Goal: Task Accomplishment & Management: Manage account settings

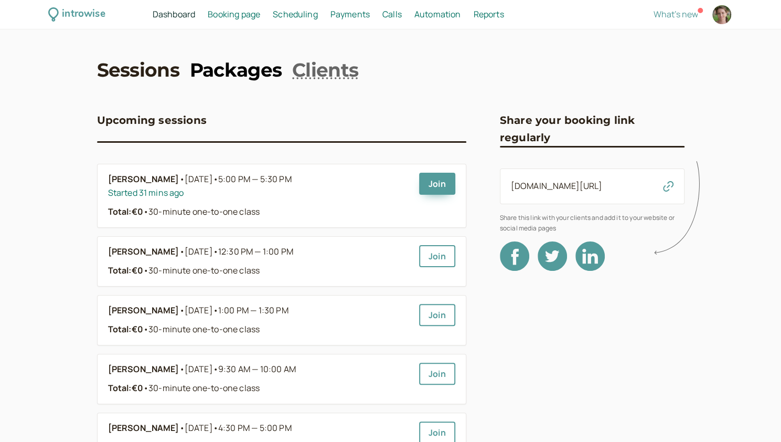
click at [250, 65] on link "Packages" at bounding box center [236, 70] width 92 height 26
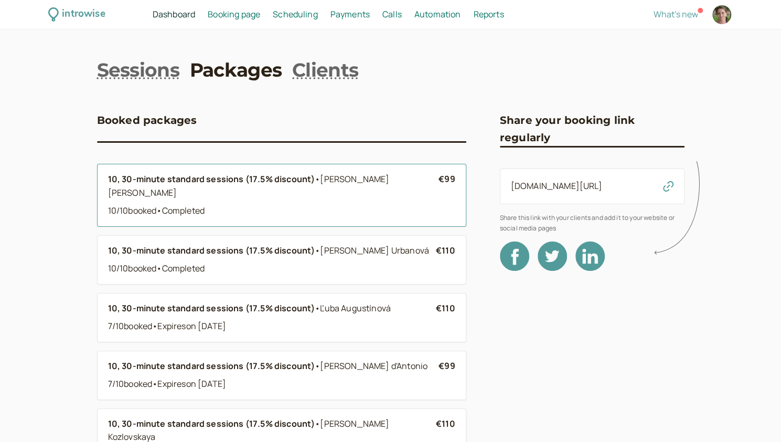
click at [233, 204] on div "10 / 10 booked • Completed" at bounding box center [273, 211] width 331 height 14
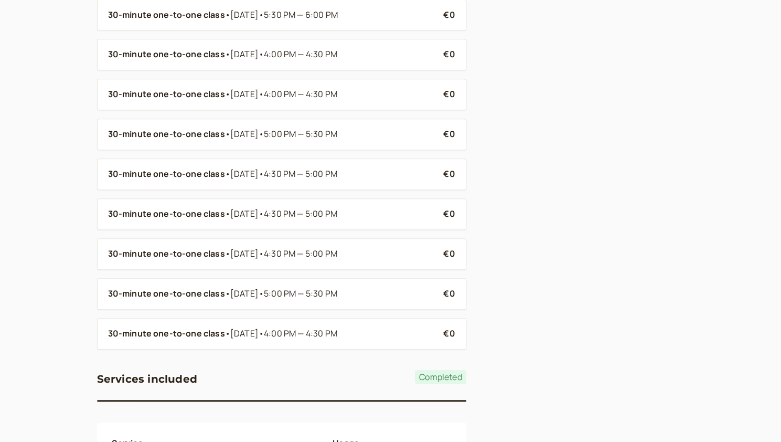
scroll to position [292, 0]
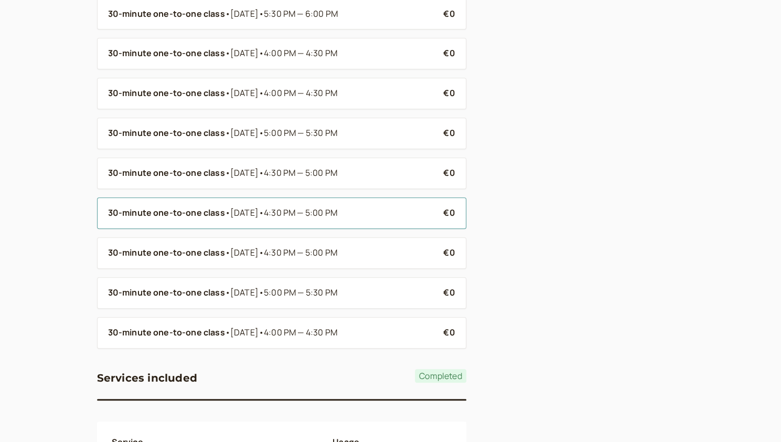
click at [230, 210] on span "•" at bounding box center [227, 213] width 5 height 14
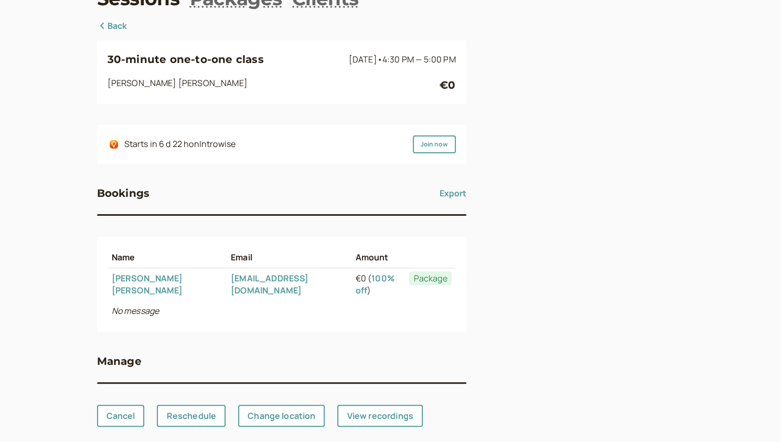
scroll to position [73, 0]
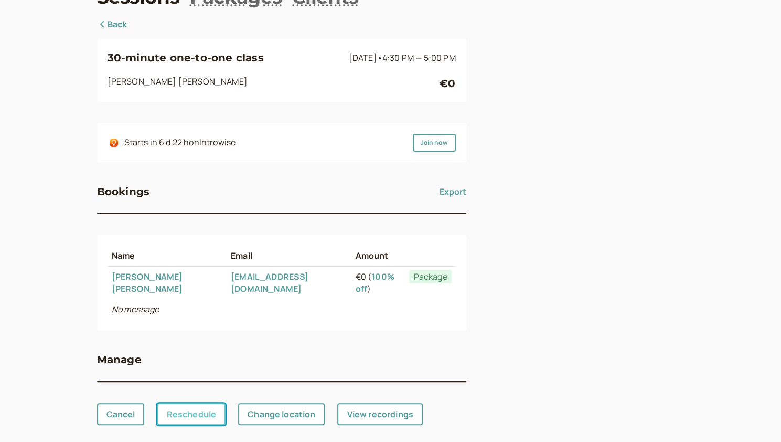
click at [188, 403] on link "Reschedule" at bounding box center [191, 414] width 69 height 22
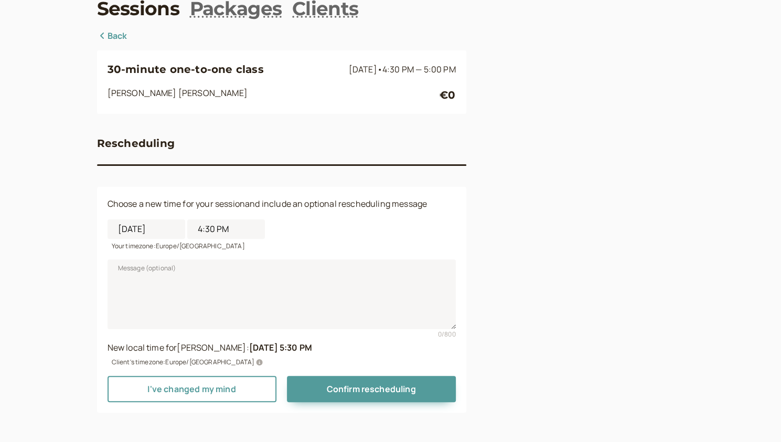
scroll to position [61, 0]
click at [141, 232] on input "[DATE]" at bounding box center [147, 229] width 78 height 19
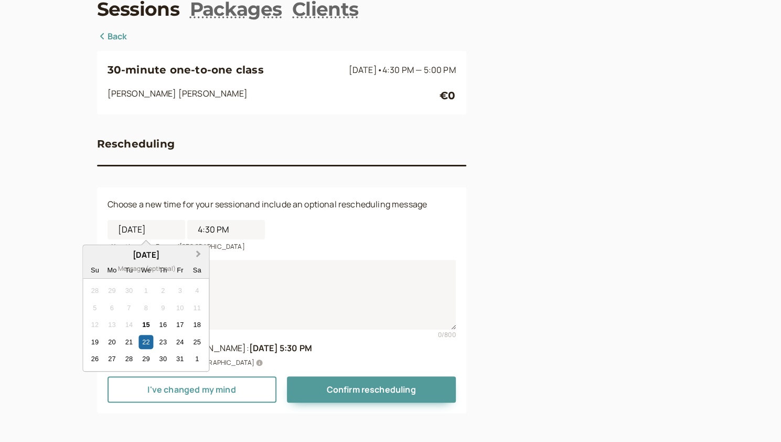
click at [199, 255] on button "Next Month" at bounding box center [199, 254] width 17 height 17
click at [106, 356] on div "24" at bounding box center [112, 358] width 14 height 14
type input "[DATE]"
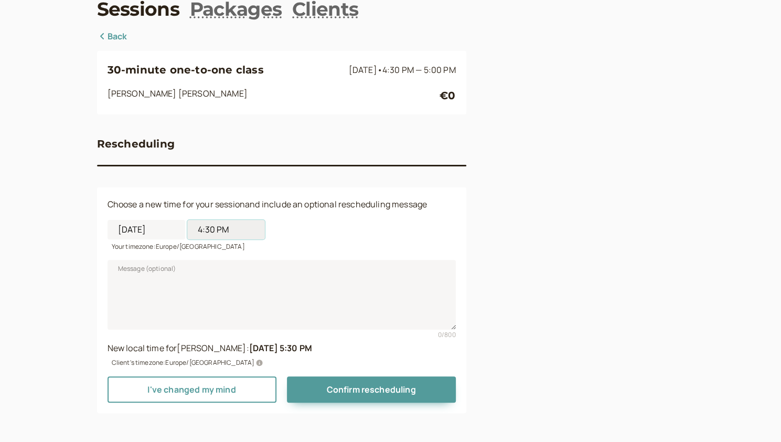
click at [204, 233] on input "4:30 PM" at bounding box center [226, 229] width 78 height 19
click at [215, 342] on li "5:30 PM" at bounding box center [226, 350] width 45 height 16
type input "5:30 PM"
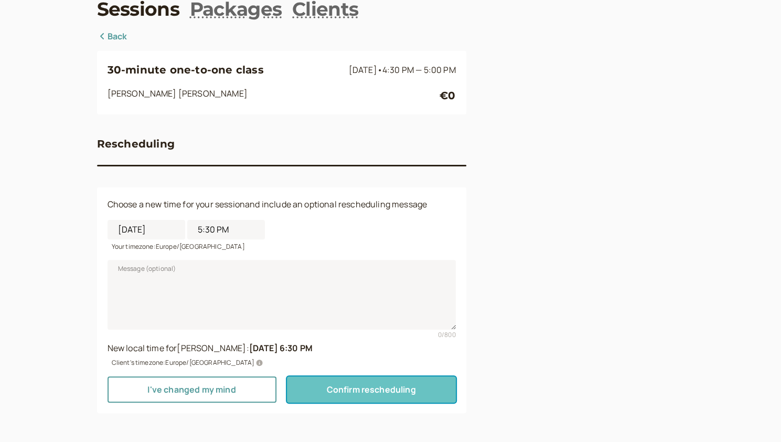
click at [404, 385] on span "Confirm rescheduling" at bounding box center [370, 389] width 89 height 12
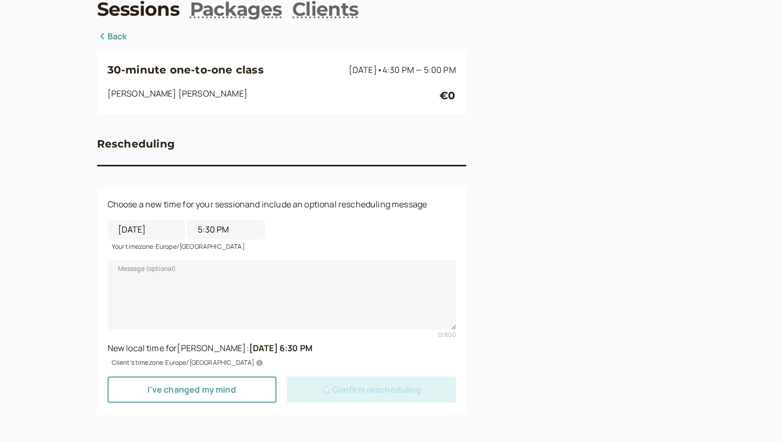
scroll to position [0, 0]
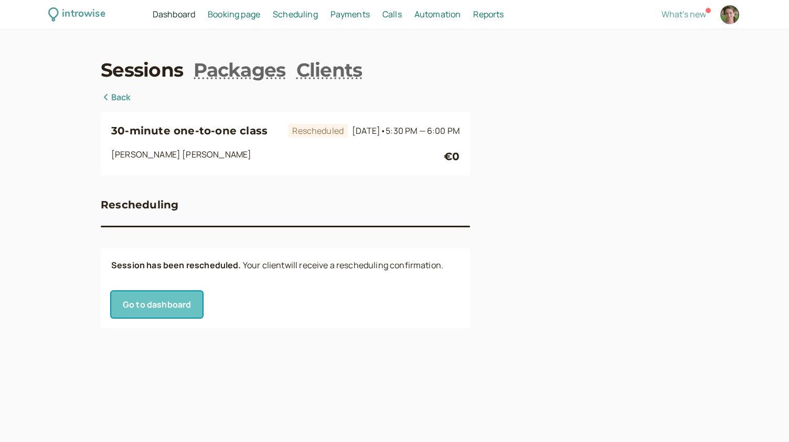
click at [152, 306] on link "Go to dashboard" at bounding box center [156, 304] width 91 height 26
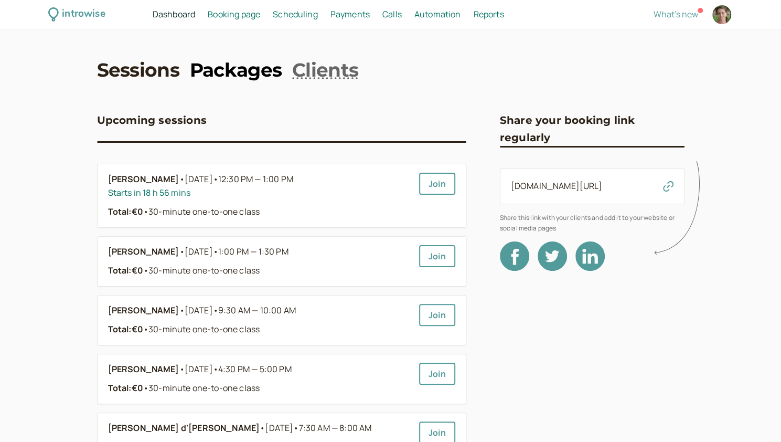
click at [233, 75] on link "Packages" at bounding box center [236, 70] width 92 height 26
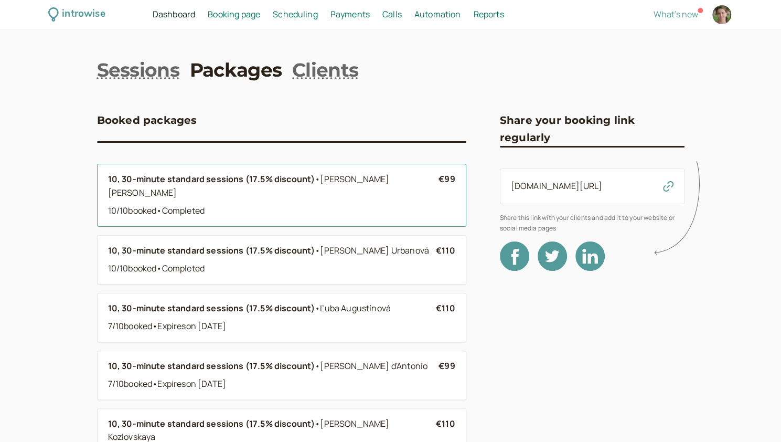
click at [242, 204] on div "10 / 10 booked • Completed" at bounding box center [273, 211] width 331 height 14
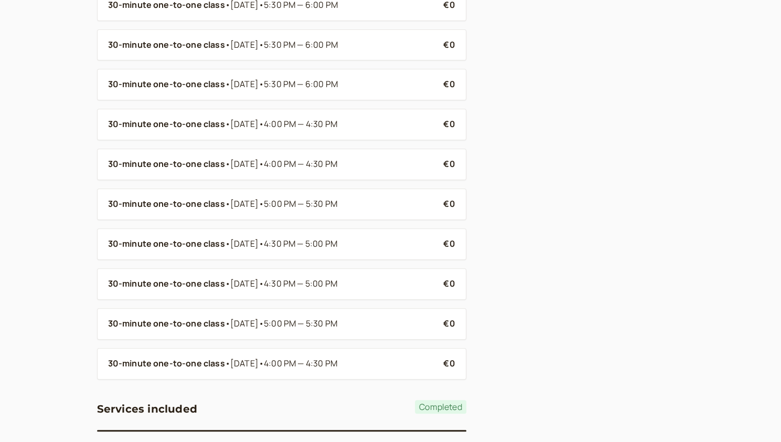
scroll to position [255, 0]
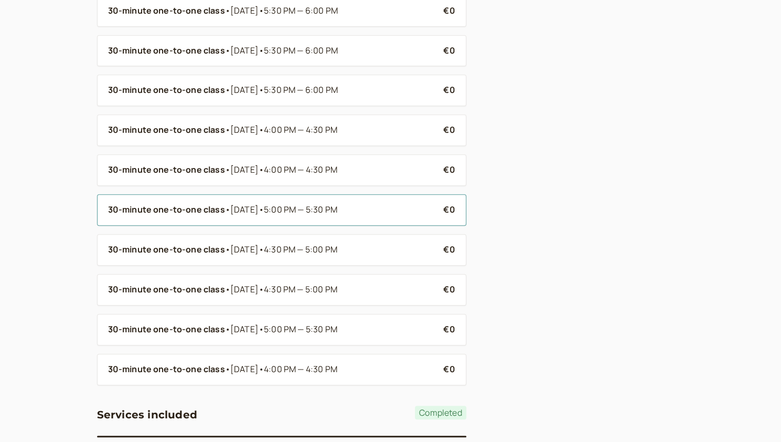
click at [316, 211] on span "5:00 PM — 5:30 PM" at bounding box center [300, 210] width 73 height 12
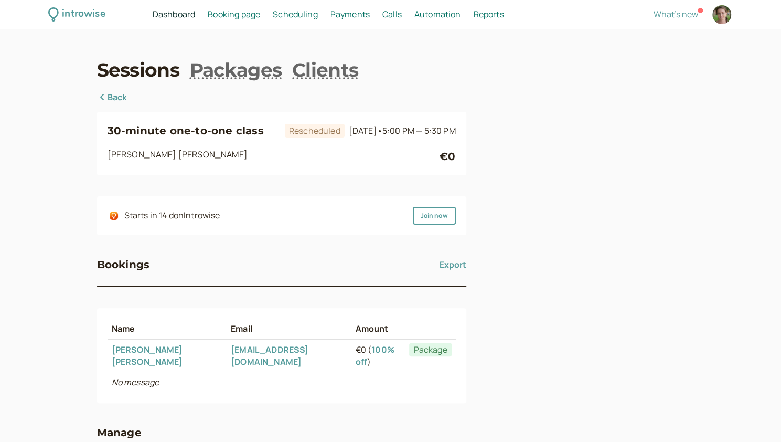
scroll to position [73, 0]
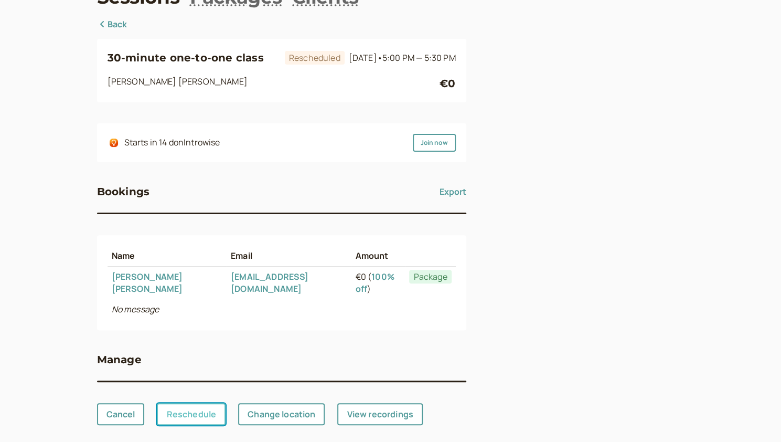
click at [184, 403] on link "Reschedule" at bounding box center [191, 414] width 69 height 22
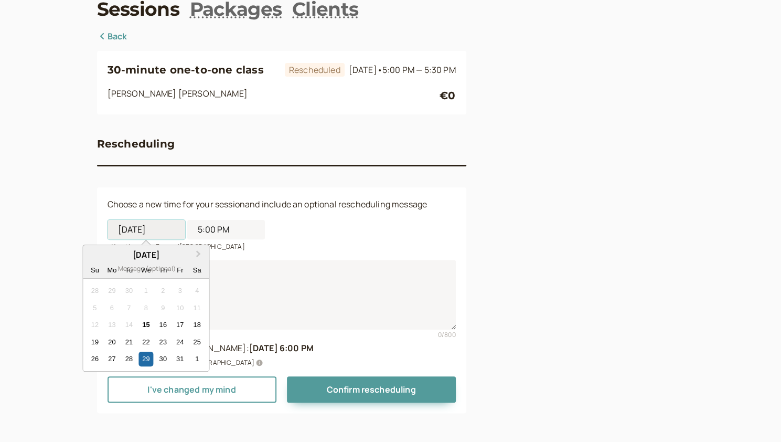
click at [146, 227] on input "[DATE]" at bounding box center [147, 229] width 78 height 19
click at [198, 254] on span "Next Month" at bounding box center [198, 254] width 0 height 12
click at [113, 289] on div "1" at bounding box center [112, 290] width 14 height 14
type input "[DATE]"
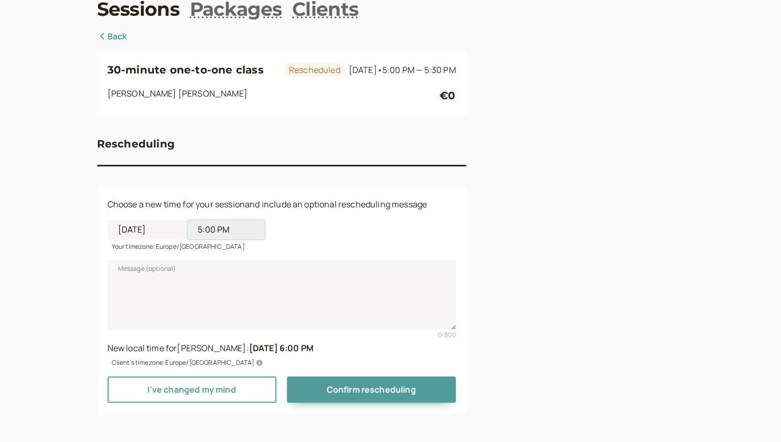
click at [209, 232] on input "5:00 PM" at bounding box center [226, 229] width 78 height 19
click at [214, 328] on li "5:30 PM" at bounding box center [226, 334] width 45 height 16
type input "5:30 PM"
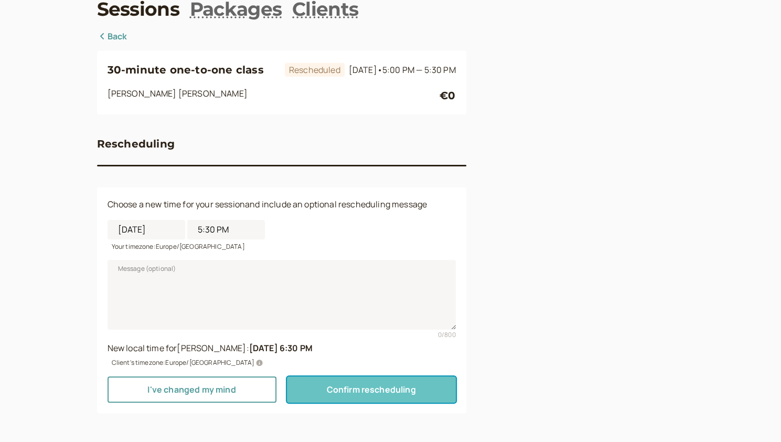
click at [347, 392] on span "Confirm rescheduling" at bounding box center [370, 389] width 89 height 12
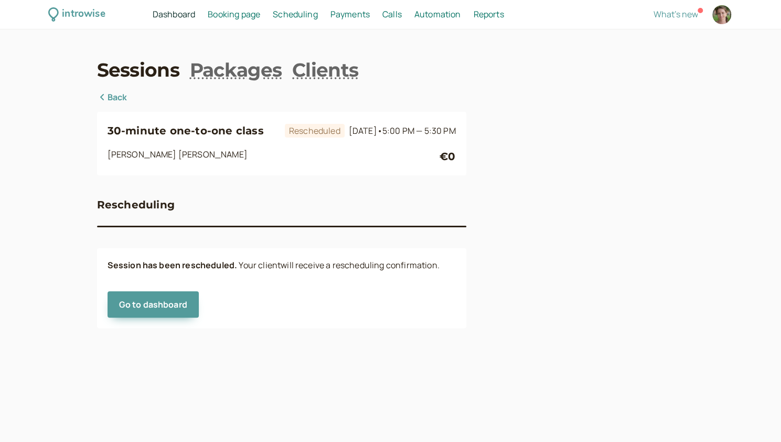
scroll to position [0, 0]
click at [262, 69] on link "Packages" at bounding box center [240, 70] width 92 height 26
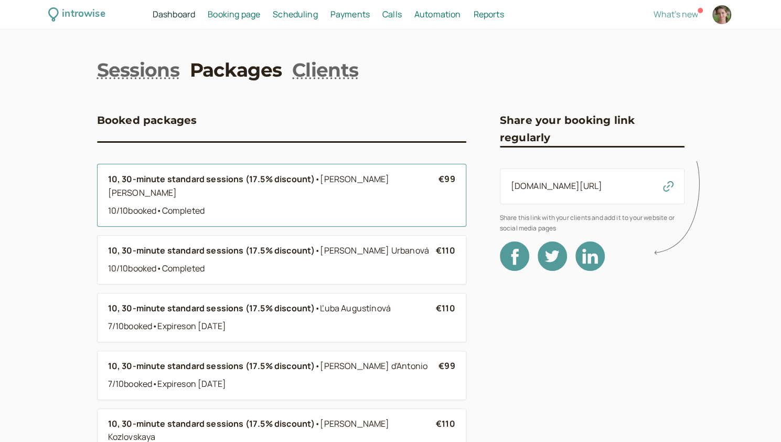
click at [203, 204] on div "10 / 10 booked • Completed" at bounding box center [273, 211] width 331 height 14
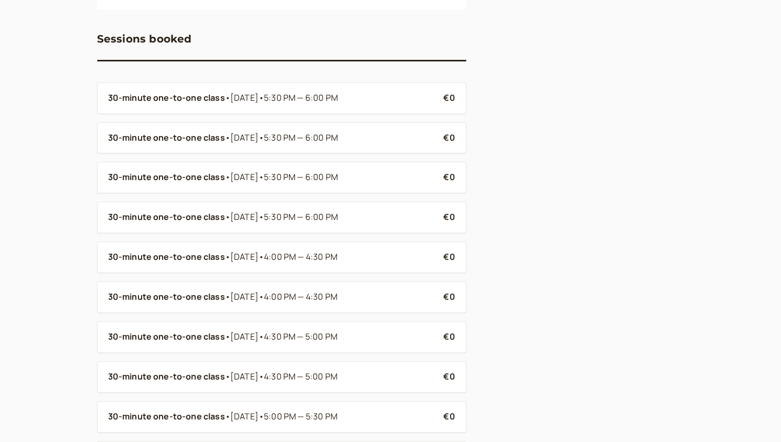
scroll to position [173, 0]
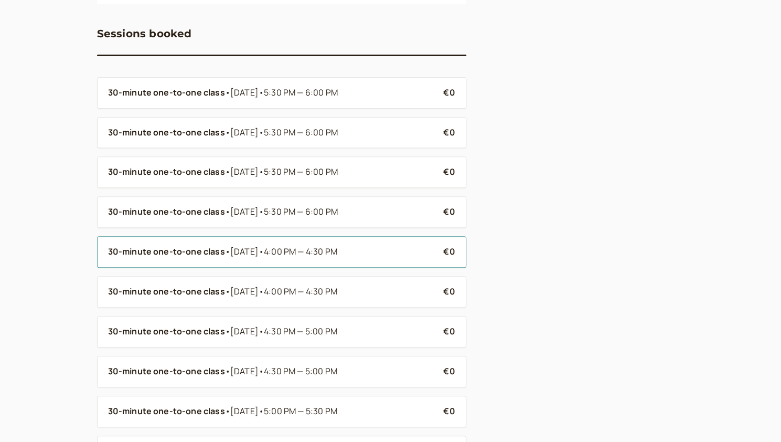
click at [379, 257] on div "30-minute one-to-one class • [DATE] • 4:00 PM — 4:30 PM" at bounding box center [271, 252] width 327 height 14
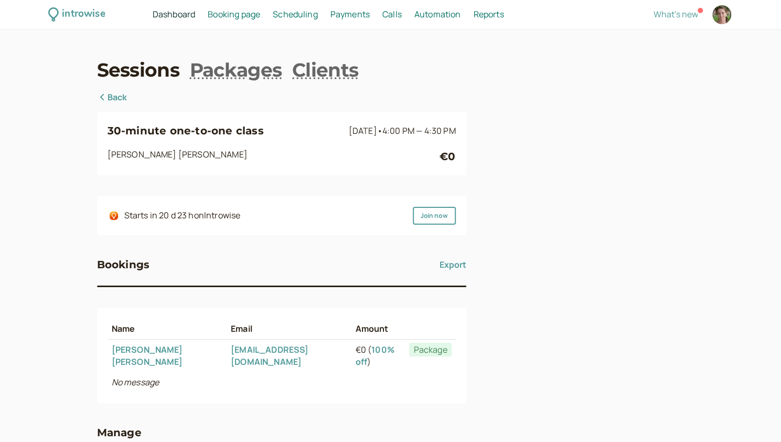
scroll to position [73, 0]
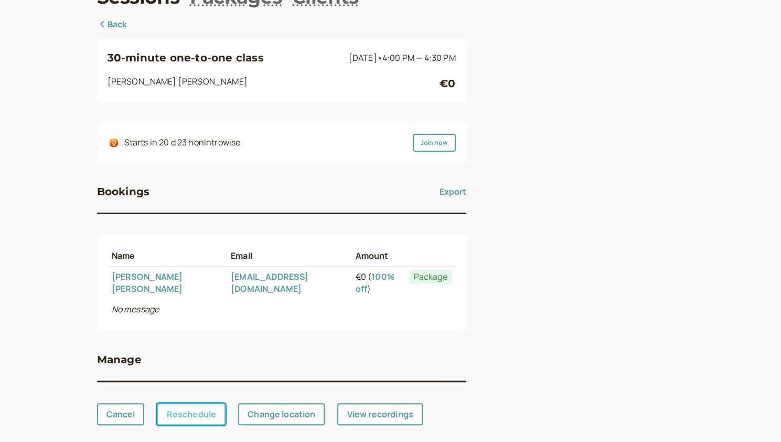
click at [195, 403] on link "Reschedule" at bounding box center [191, 414] width 69 height 22
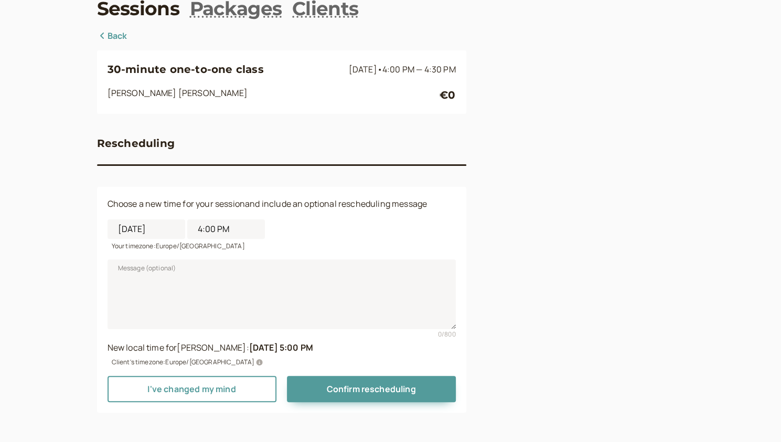
scroll to position [61, 0]
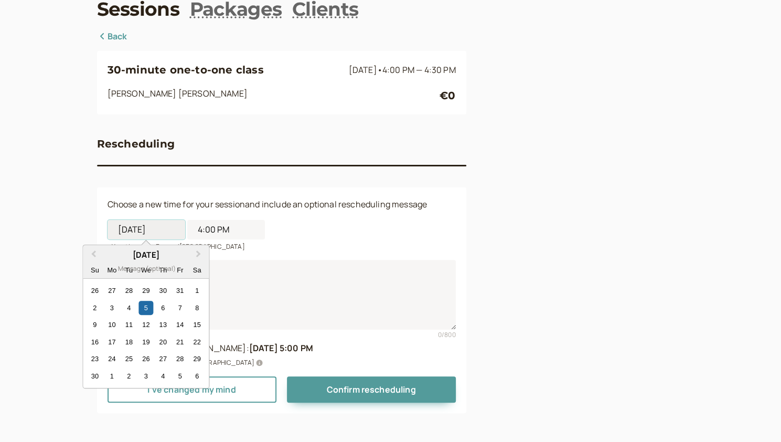
click at [162, 238] on input "[DATE]" at bounding box center [147, 229] width 78 height 19
click at [197, 257] on button "Next Month" at bounding box center [199, 254] width 17 height 17
click at [93, 254] on span "Previous Month" at bounding box center [93, 254] width 0 height 12
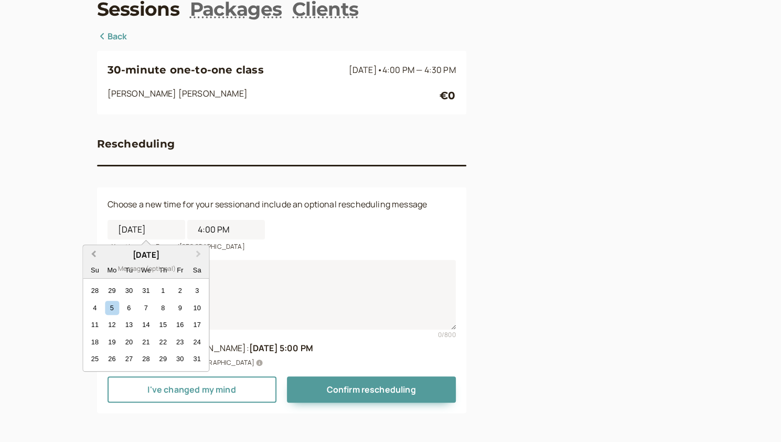
click at [93, 254] on span "Previous Month" at bounding box center [93, 254] width 0 height 12
click at [111, 307] on div "8" at bounding box center [112, 308] width 14 height 14
type input "[DATE]"
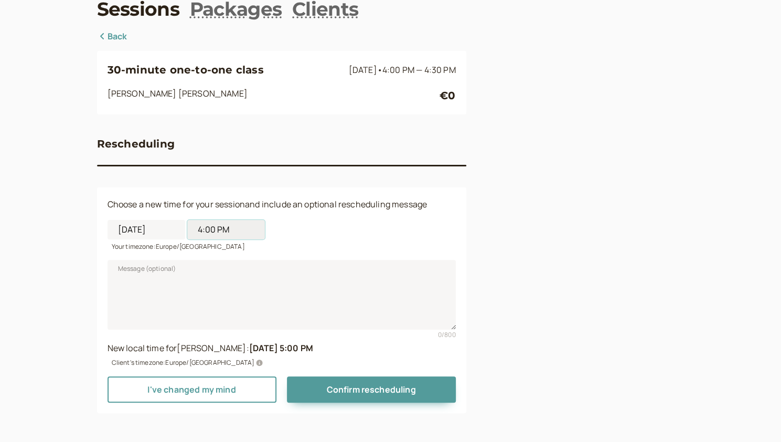
click at [211, 237] on input "4:00 PM" at bounding box center [226, 229] width 78 height 19
click at [218, 358] on li "5:30 PM" at bounding box center [226, 365] width 45 height 16
type input "5:30 PM"
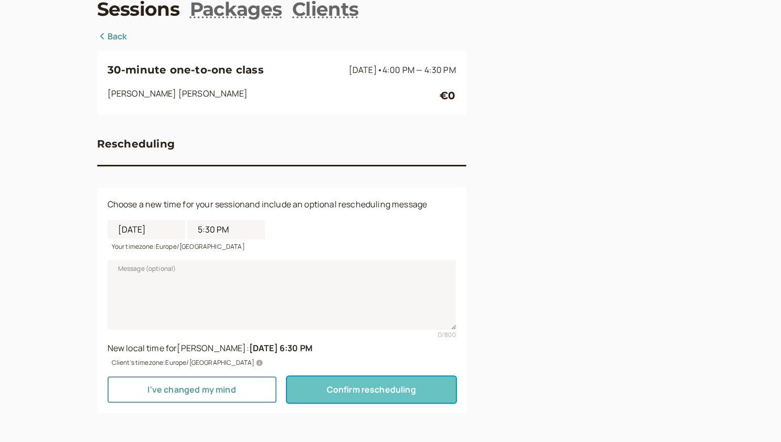
click at [342, 391] on span "Confirm rescheduling" at bounding box center [370, 389] width 89 height 12
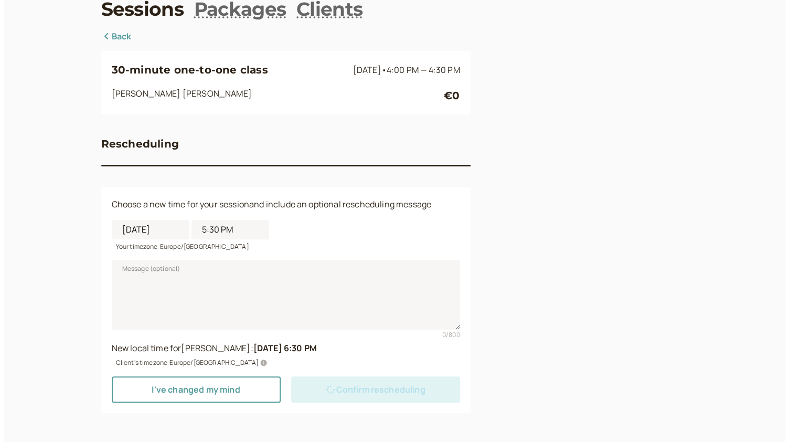
scroll to position [0, 0]
